Goal: Information Seeking & Learning: Check status

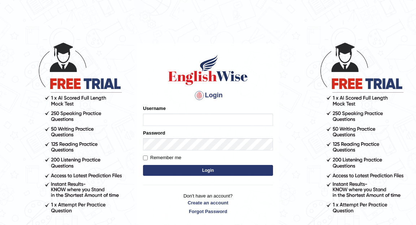
type input "Eunice7589"
click at [204, 174] on button "Login" at bounding box center [208, 170] width 130 height 11
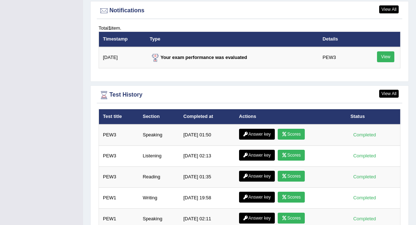
scroll to position [950, 0]
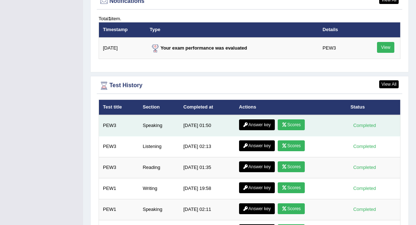
click at [294, 119] on link "Scores" at bounding box center [291, 124] width 27 height 11
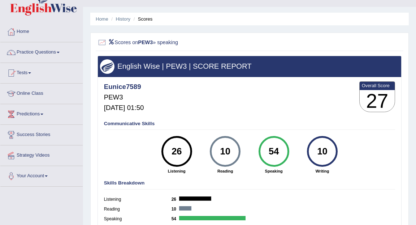
scroll to position [8, 0]
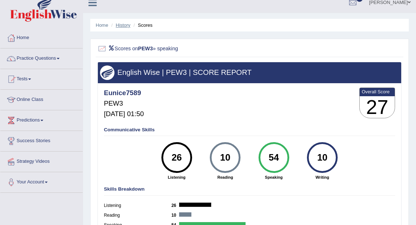
click at [120, 25] on link "History" at bounding box center [123, 24] width 14 height 5
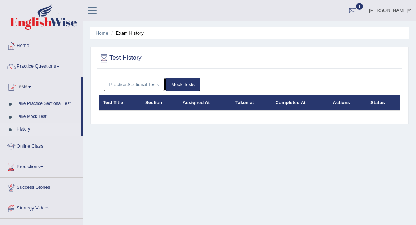
click at [180, 86] on link "Mock Tests" at bounding box center [182, 84] width 35 height 13
click at [148, 84] on link "Practice Sectional Tests" at bounding box center [134, 84] width 61 height 13
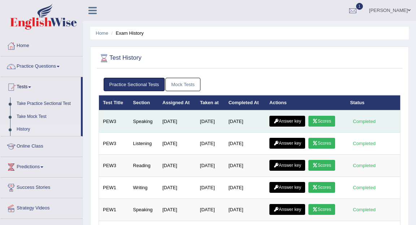
click at [293, 122] on link "Answer key" at bounding box center [287, 121] width 36 height 11
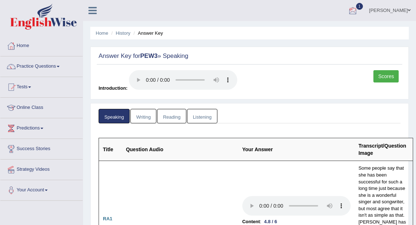
click at [351, 11] on div at bounding box center [352, 10] width 11 height 11
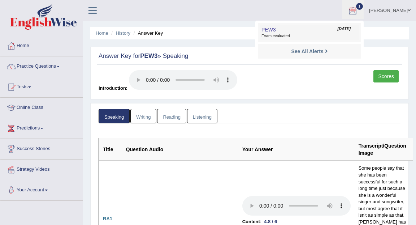
click at [298, 33] on link "PEW3 Sep 24, 2025 Exam evaluated" at bounding box center [310, 32] width 100 height 15
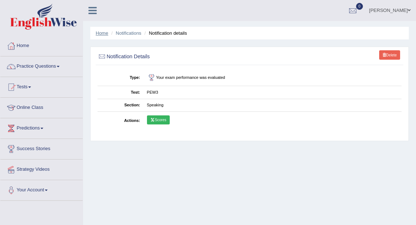
click at [105, 34] on link "Home" at bounding box center [102, 32] width 13 height 5
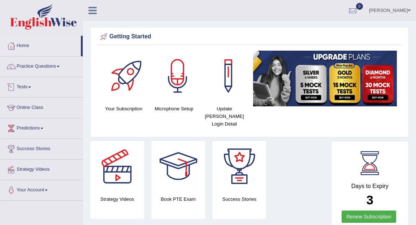
click at [30, 88] on link "Tests" at bounding box center [41, 86] width 82 height 18
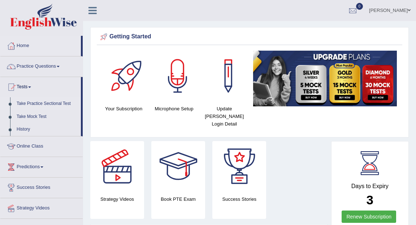
click at [42, 104] on link "Take Practice Sectional Test" at bounding box center [47, 103] width 68 height 13
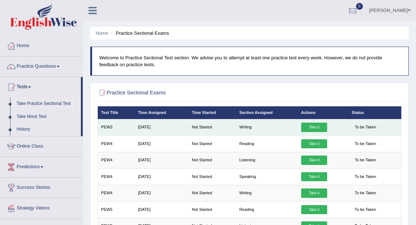
click at [315, 127] on link "Take it" at bounding box center [314, 126] width 26 height 9
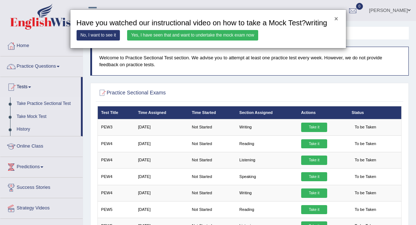
click at [337, 19] on button "×" at bounding box center [336, 19] width 4 height 7
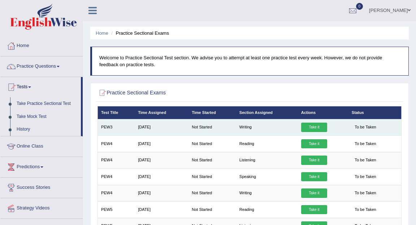
click at [311, 132] on td "Take it" at bounding box center [323, 127] width 51 height 16
click at [312, 129] on link "Take it" at bounding box center [314, 126] width 26 height 9
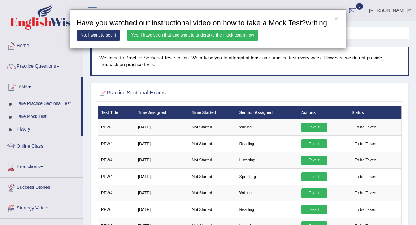
click at [229, 40] on link "Yes, I have seen that and want to undertake the mock exam now" at bounding box center [192, 35] width 131 height 10
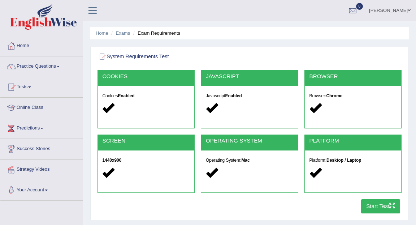
click at [381, 209] on button "Start Test" at bounding box center [380, 206] width 39 height 14
